Goal: Navigation & Orientation: Find specific page/section

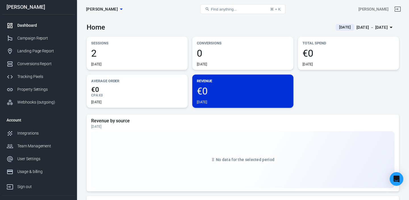
click at [359, 27] on div "[DATE] － [DATE]" at bounding box center [371, 27] width 31 height 7
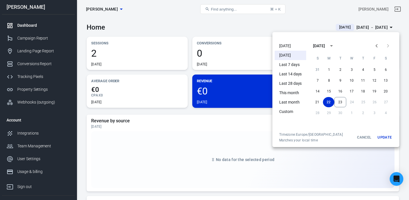
click at [286, 45] on li "[DATE]" at bounding box center [291, 45] width 32 height 9
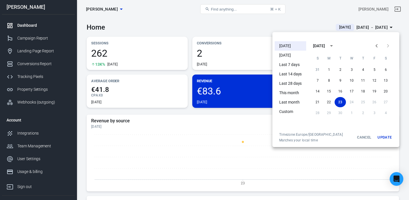
click at [381, 138] on button "Update" at bounding box center [384, 137] width 18 height 10
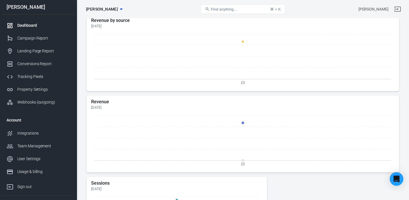
scroll to position [112, 0]
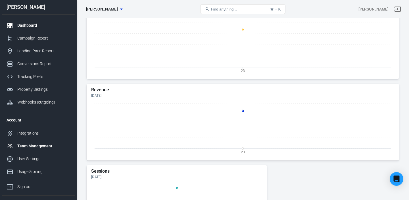
click at [28, 145] on div "Team Management" at bounding box center [43, 146] width 53 height 6
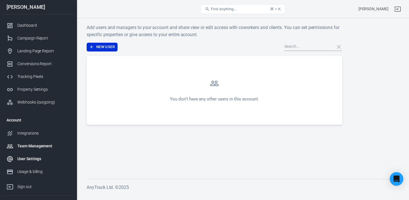
click at [35, 157] on div "User Settings" at bounding box center [43, 159] width 53 height 6
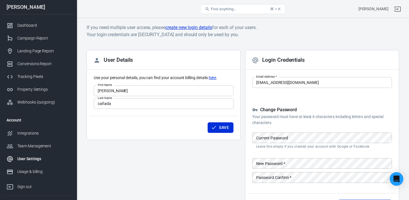
scroll to position [3, 0]
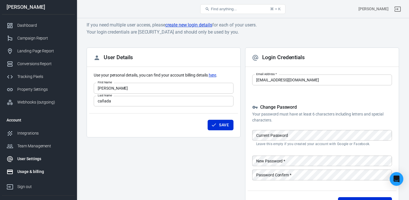
click at [30, 172] on div "Usage & billing" at bounding box center [43, 171] width 53 height 6
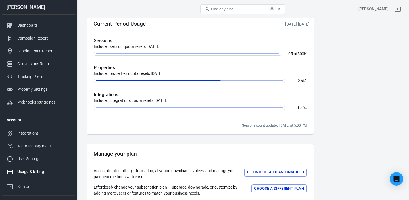
scroll to position [182, 0]
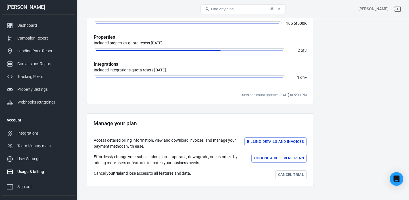
click at [272, 157] on button "Choose a different plan" at bounding box center [278, 158] width 55 height 9
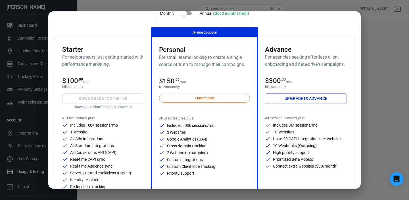
scroll to position [0, 0]
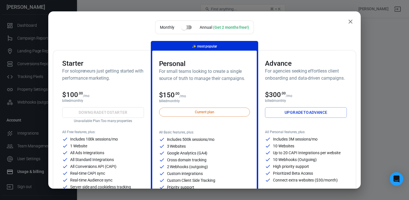
click at [185, 26] on input "checkbox" at bounding box center [184, 27] width 32 height 11
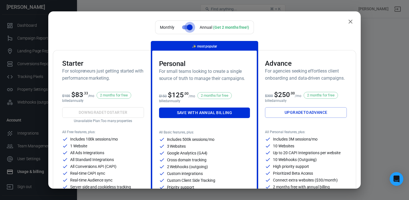
click at [189, 26] on input "checkbox" at bounding box center [189, 27] width 32 height 11
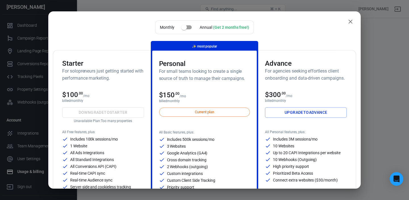
click at [185, 27] on input "checkbox" at bounding box center [184, 27] width 32 height 11
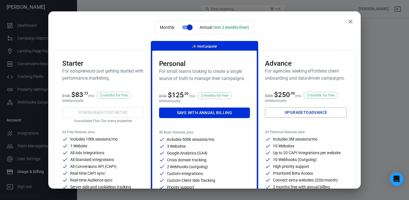
click at [185, 27] on input "checkbox" at bounding box center [189, 27] width 32 height 11
checkbox input "false"
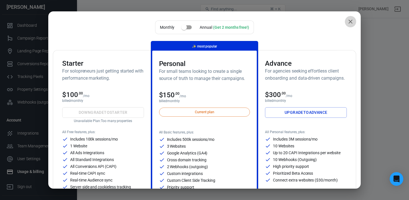
click at [349, 21] on icon "close" at bounding box center [350, 21] width 7 height 7
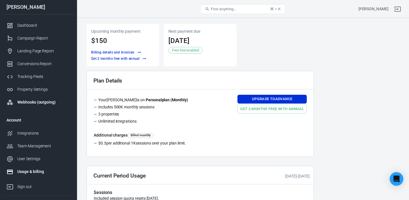
click at [39, 104] on div "Webhooks (outgoing)" at bounding box center [43, 102] width 53 height 6
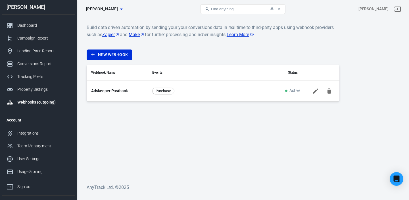
click at [315, 91] on icon at bounding box center [315, 90] width 5 height 5
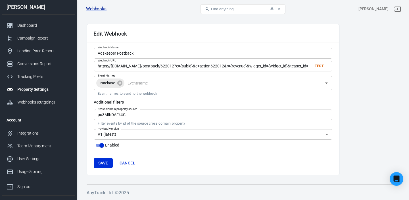
click at [30, 91] on div "Property Settings" at bounding box center [43, 89] width 53 height 6
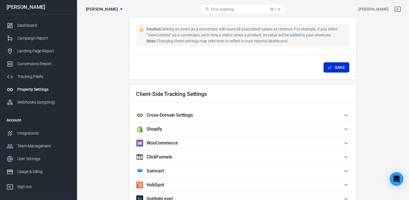
scroll to position [440, 0]
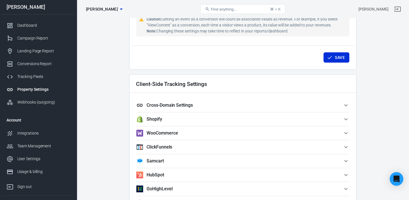
click at [179, 122] on span "Shopify" at bounding box center [239, 119] width 206 height 7
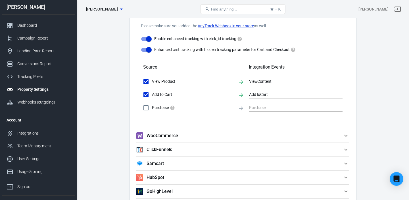
scroll to position [562, 0]
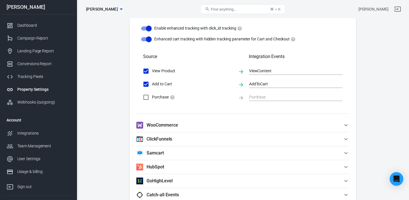
click at [176, 126] on h5 "WooCommerce" at bounding box center [162, 125] width 31 height 6
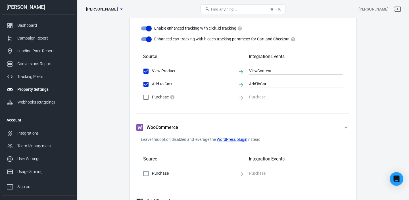
click at [172, 127] on h5 "WooCommerce" at bounding box center [162, 127] width 31 height 6
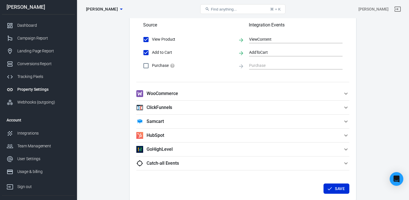
scroll to position [593, 0]
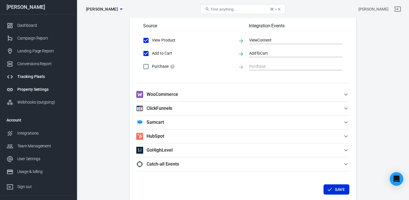
click at [35, 75] on div "Tracking Pixels" at bounding box center [43, 77] width 53 height 6
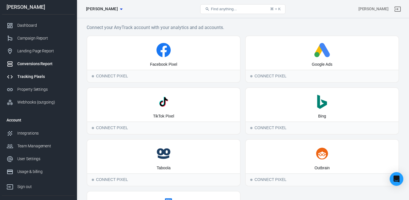
click at [35, 64] on div "Conversions Report" at bounding box center [43, 64] width 53 height 6
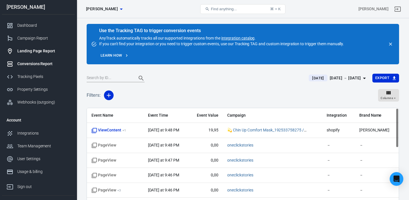
click at [39, 52] on div "Landing Page Report" at bounding box center [43, 51] width 53 height 6
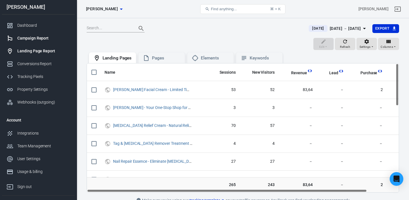
click at [30, 36] on div "Campaign Report" at bounding box center [43, 38] width 53 height 6
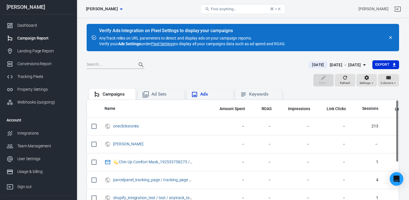
click at [206, 95] on div "Ads" at bounding box center [214, 94] width 28 height 6
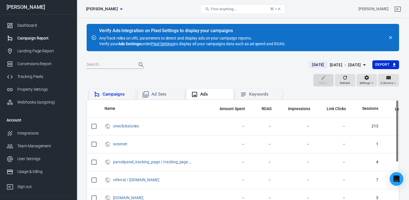
click at [115, 94] on div "Campaigns" at bounding box center [117, 94] width 28 height 6
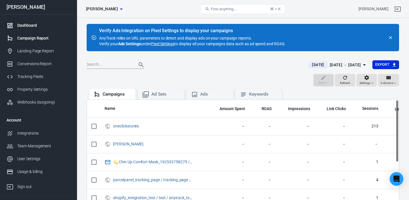
click at [37, 28] on div "Dashboard" at bounding box center [43, 25] width 53 height 6
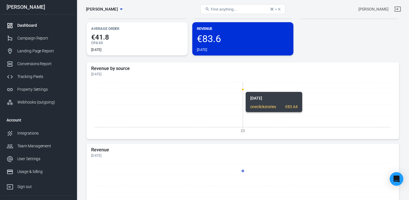
scroll to position [143, 0]
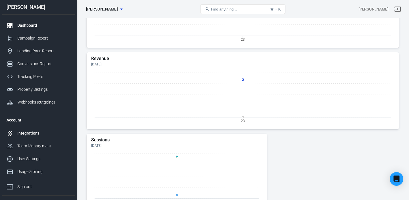
click at [28, 131] on div "Integrations" at bounding box center [43, 133] width 53 height 6
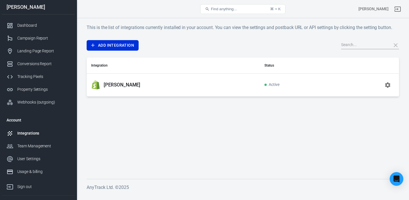
click at [177, 86] on div "[PERSON_NAME]" at bounding box center [173, 84] width 164 height 9
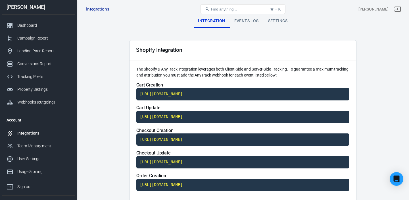
click at [247, 18] on div "Integrations Sali Bazar Find anything... ⌘ + K jose luis cañada" at bounding box center [243, 9] width 332 height 18
click at [246, 21] on div "Events Log" at bounding box center [247, 21] width 34 height 14
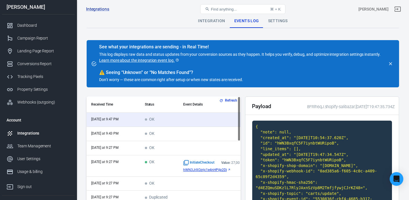
click at [228, 170] on icon "scrollable content" at bounding box center [228, 169] width 3 height 3
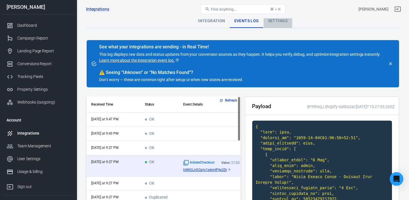
click at [277, 20] on div "Settings" at bounding box center [278, 21] width 29 height 14
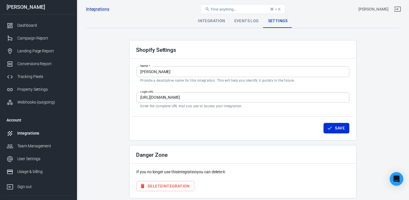
scroll to position [23, 0]
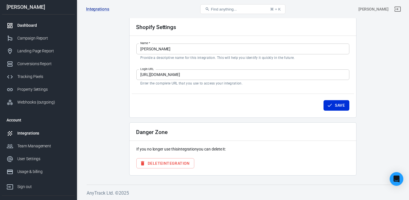
click at [37, 29] on link "Dashboard" at bounding box center [38, 25] width 73 height 13
